Goal: Use online tool/utility: Utilize a website feature to perform a specific function

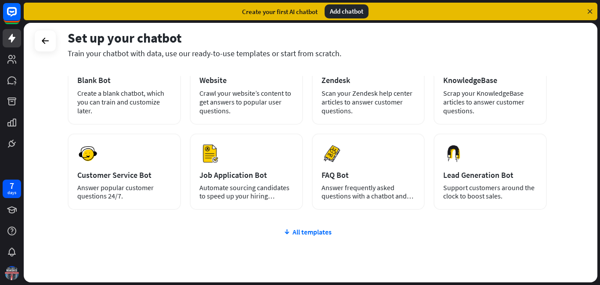
scroll to position [104, 0]
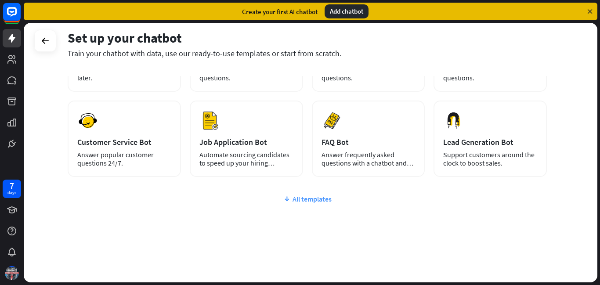
click at [306, 199] on div "All templates" at bounding box center [307, 199] width 479 height 9
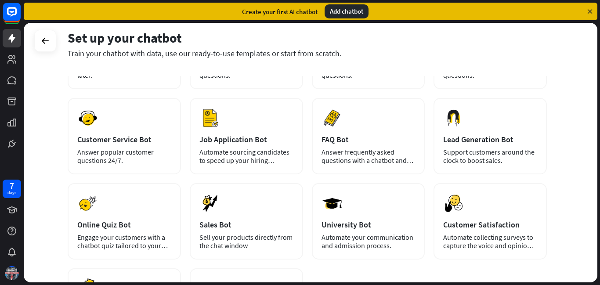
scroll to position [132, 0]
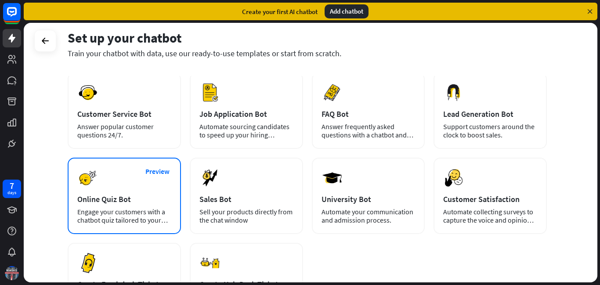
click at [131, 203] on div "Online Quiz Bot" at bounding box center [124, 199] width 94 height 10
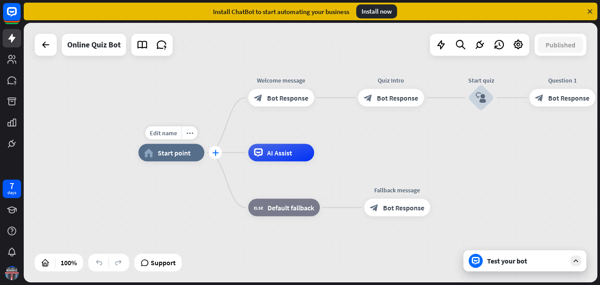
click at [215, 155] on icon "plus" at bounding box center [215, 153] width 7 height 6
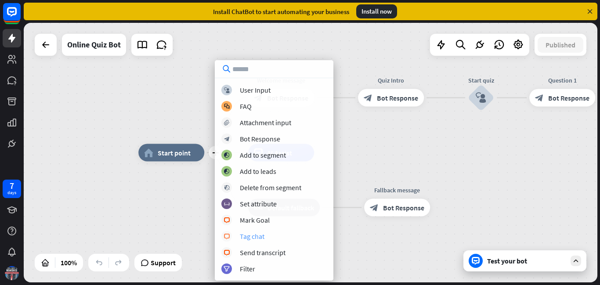
click at [256, 239] on div "Tag chat" at bounding box center [252, 236] width 25 height 9
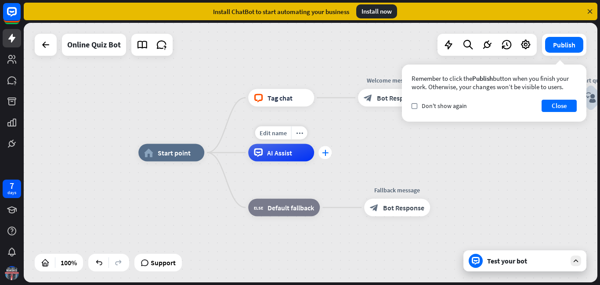
click at [327, 156] on icon "plus" at bounding box center [325, 153] width 7 height 6
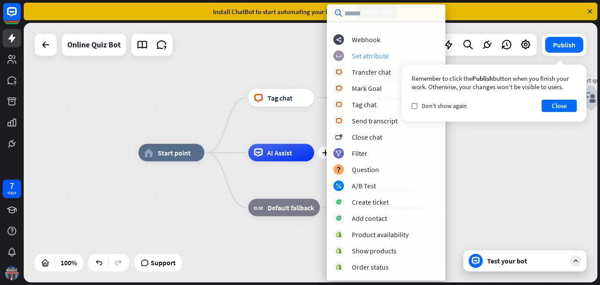
scroll to position [132, 0]
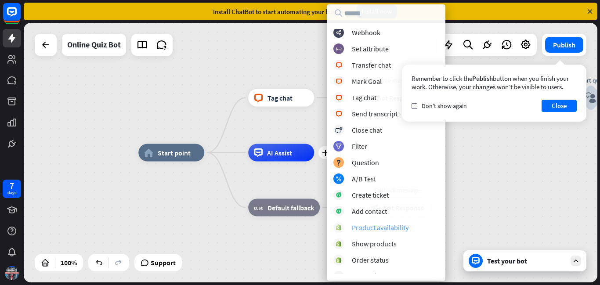
click at [390, 231] on div "Product availability" at bounding box center [380, 227] width 57 height 9
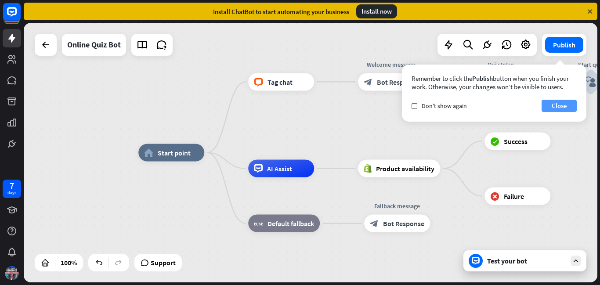
click at [566, 105] on button "Close" at bounding box center [559, 106] width 35 height 12
